Goal: Task Accomplishment & Management: Manage account settings

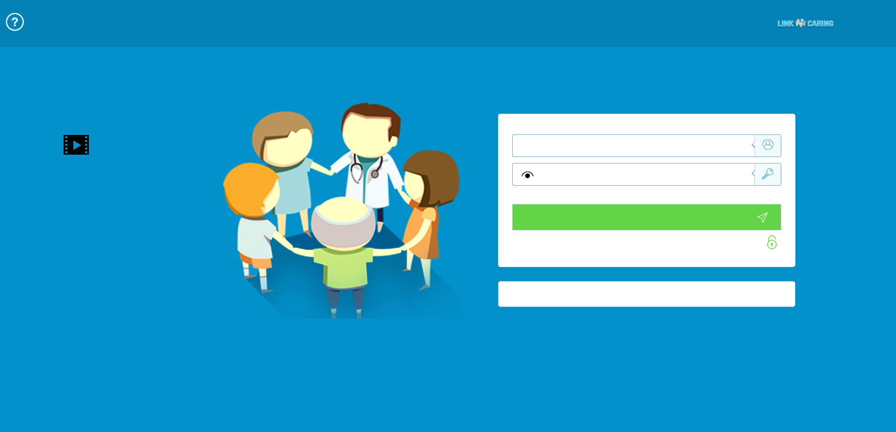
type input "התחבר עכשיו"
type input "עדיין לא? צור חשבון!"
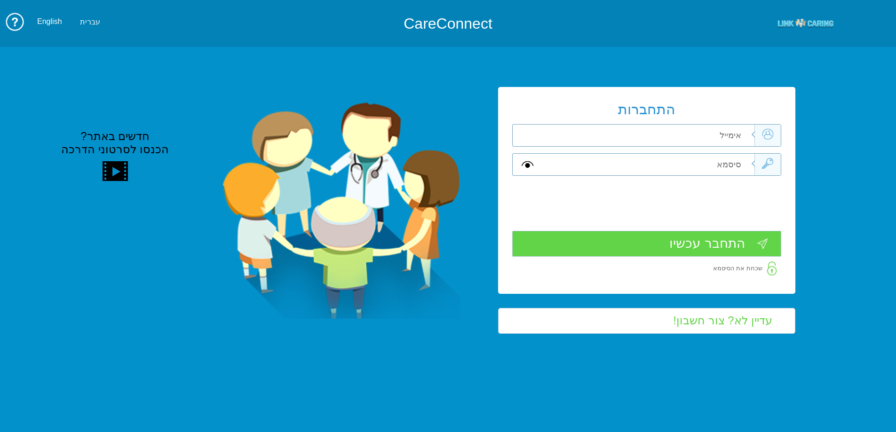
click at [720, 136] on input "text" at bounding box center [648, 136] width 212 height 22
type input "ד"
type input "[EMAIL_ADDRESS][DOMAIN_NAME]"
click at [725, 168] on input "text" at bounding box center [648, 165] width 212 height 22
type input "S"
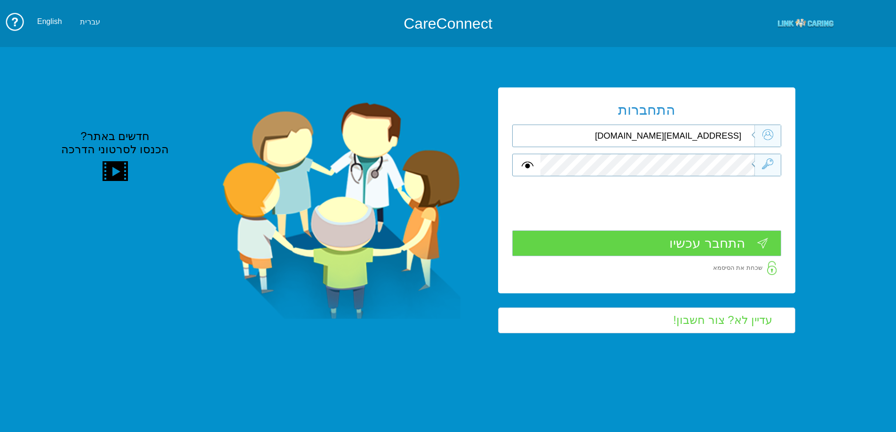
click at [713, 245] on input "התחבר עכשיו" at bounding box center [646, 243] width 269 height 26
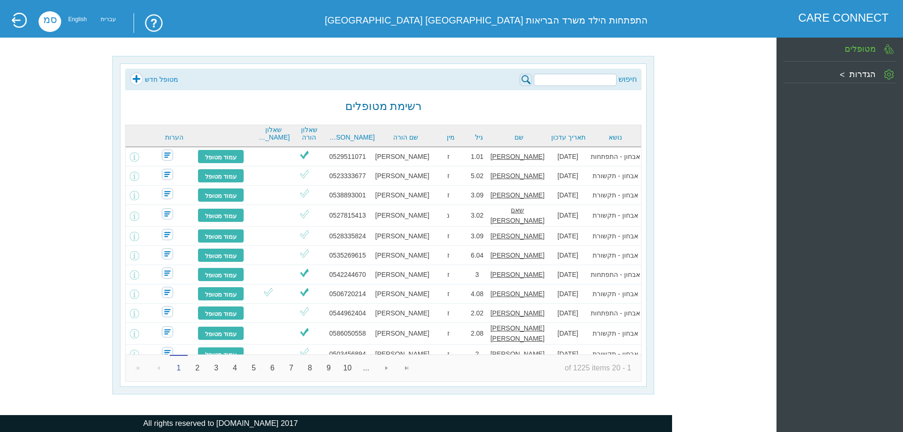
click at [164, 76] on link "מטופל חדש" at bounding box center [154, 79] width 48 height 14
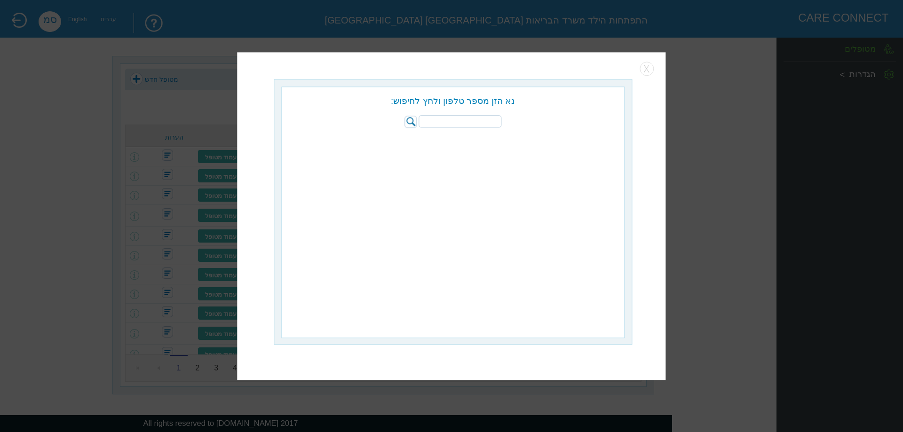
paste input "052-5274808"
type input "052-5274808"
click at [406, 122] on img at bounding box center [410, 122] width 12 height 12
click at [524, 143] on input "radio" at bounding box center [527, 140] width 9 height 9
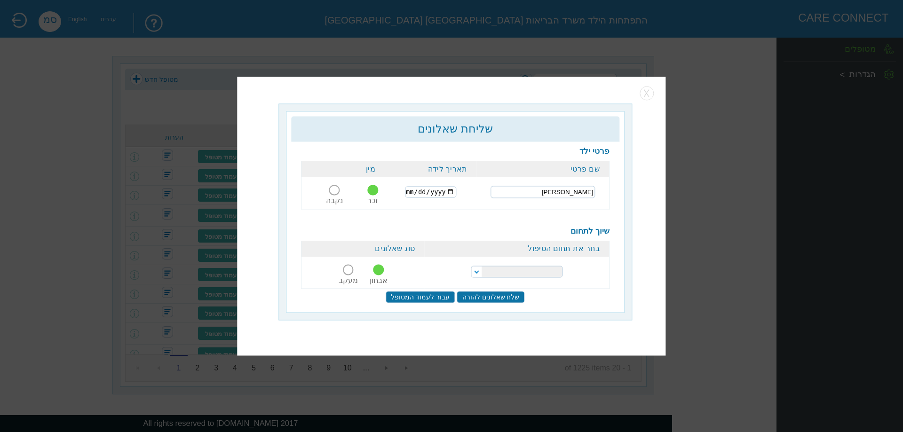
click at [537, 195] on input "דדון דניאל" at bounding box center [542, 192] width 104 height 12
type input "2020-07-30"
click at [521, 276] on select "הפרעות קשב וריכוז התפתחות הילד התפתחות ותקשורת" at bounding box center [517, 272] width 92 height 12
select select "20"
click at [471, 266] on select "הפרעות קשב וריכוז התפתחות הילד התפתחות ותקשורת" at bounding box center [517, 272] width 92 height 12
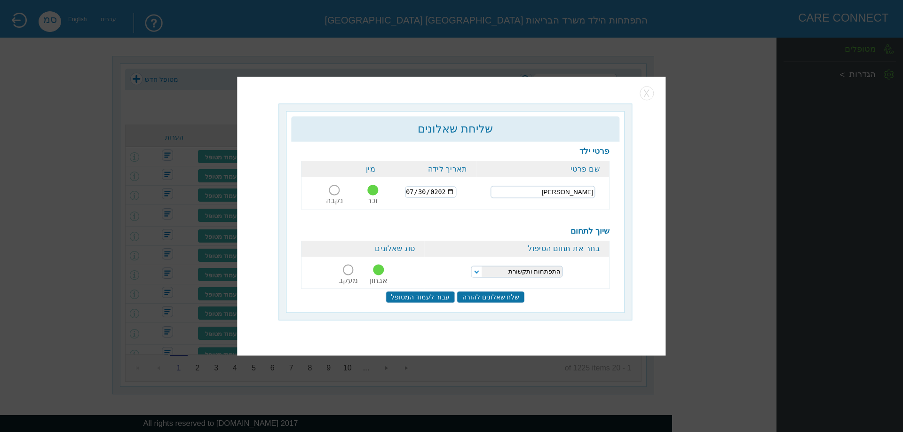
click at [348, 267] on span at bounding box center [348, 270] width 10 height 10
click at [348, 276] on input "מעקב" at bounding box center [348, 276] width 23 height 0
click at [500, 296] on input "שלח שאלונים להורה" at bounding box center [491, 297] width 68 height 12
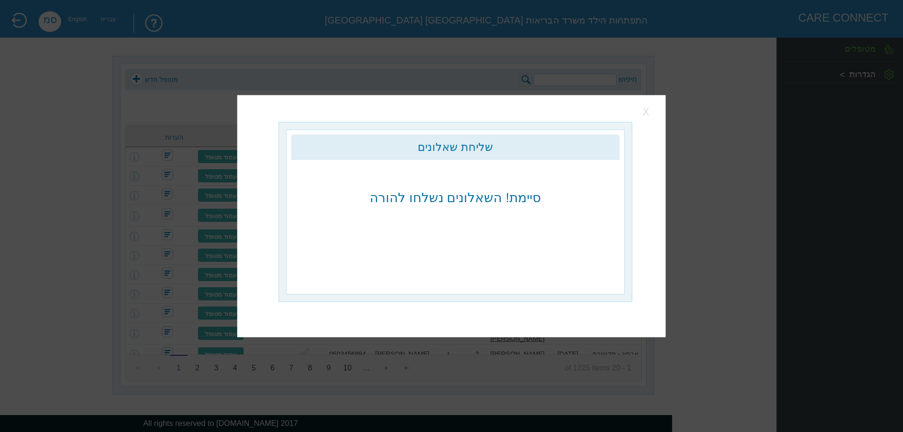
click at [649, 108] on button "button" at bounding box center [647, 111] width 14 height 14
